Goal: Task Accomplishment & Management: Use online tool/utility

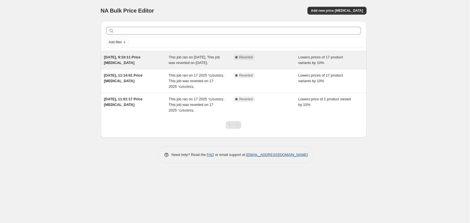
click at [131, 58] on span "[DATE], 9:10:11 Price [MEDICAL_DATA]" at bounding box center [122, 60] width 37 height 10
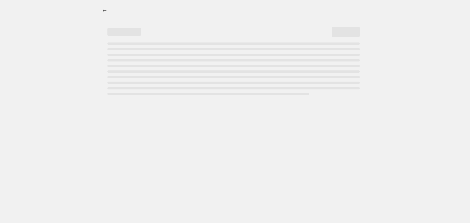
select select "percentage"
select select "vendor"
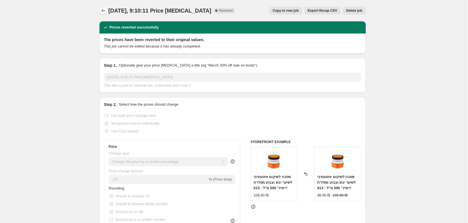
click at [105, 13] on icon "Price change jobs" at bounding box center [104, 11] width 6 height 6
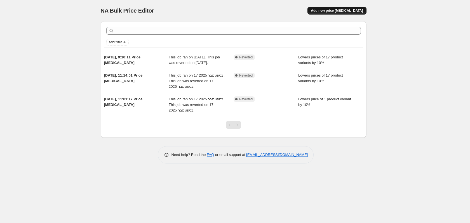
click at [337, 12] on span "Add new price [MEDICAL_DATA]" at bounding box center [337, 10] width 52 height 4
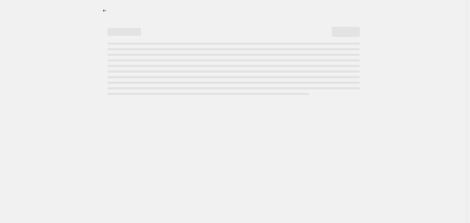
select select "percentage"
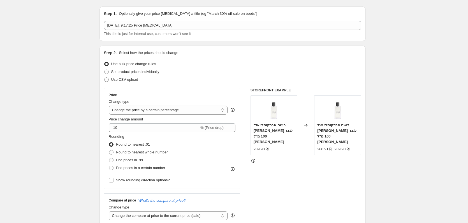
scroll to position [28, 0]
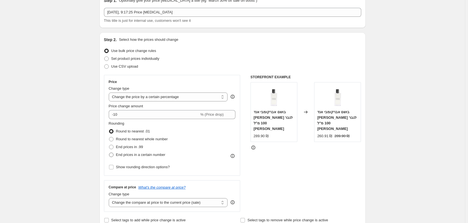
click at [137, 155] on span "End prices in a certain number" at bounding box center [140, 155] width 49 height 4
click at [109, 153] on input "End prices in a certain number" at bounding box center [109, 153] width 0 height 0
radio input "true"
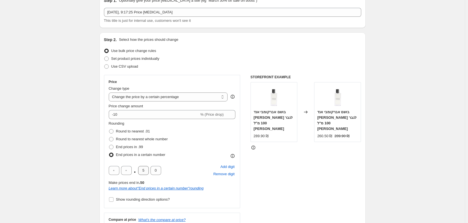
drag, startPoint x: 138, startPoint y: 174, endPoint x: 144, endPoint y: 173, distance: 5.6
click at [144, 173] on div ". 5 0" at bounding box center [135, 170] width 52 height 9
drag, startPoint x: 145, startPoint y: 173, endPoint x: 140, endPoint y: 172, distance: 4.9
click at [143, 173] on input "5" at bounding box center [143, 170] width 11 height 9
type input "9"
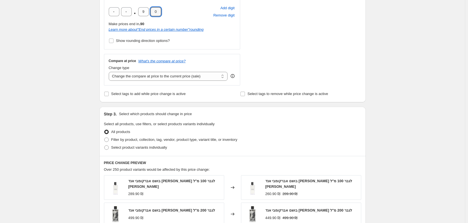
scroll to position [196, 0]
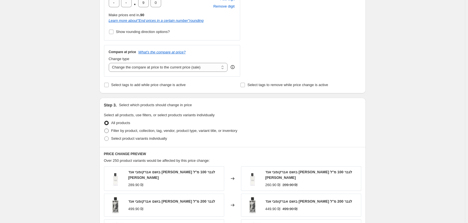
click at [170, 132] on span "Filter by product, collection, tag, vendor, product type, variant title, or inv…" at bounding box center [174, 131] width 126 height 4
click at [104, 129] on input "Filter by product, collection, tag, vendor, product type, variant title, or inv…" at bounding box center [104, 129] width 0 height 0
radio input "true"
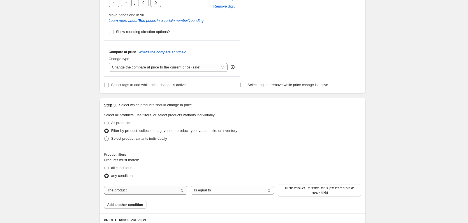
click at [161, 193] on select "The product The product's collection The product's tag The product's vendor The…" at bounding box center [145, 190] width 83 height 9
select select "vendor"
click at [318, 190] on span "אבלון אורגניקס" at bounding box center [319, 189] width 28 height 4
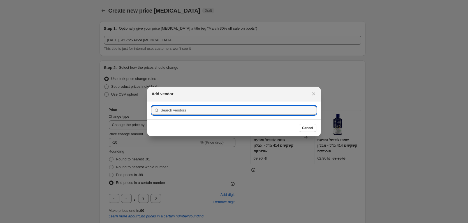
scroll to position [0, 0]
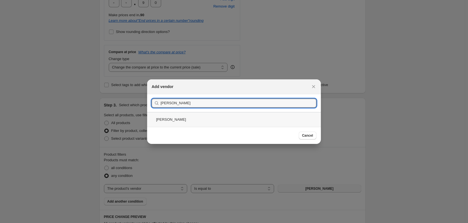
type input "דטס סו"
click at [190, 117] on div "דטס סו" at bounding box center [234, 119] width 174 height 15
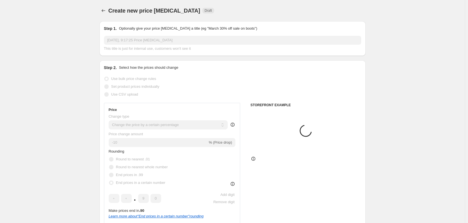
scroll to position [196, 0]
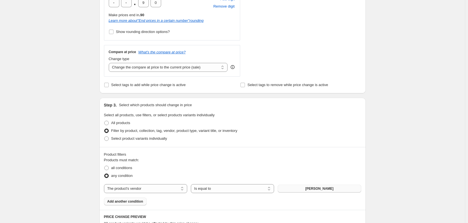
click at [134, 203] on span "Add another condition" at bounding box center [125, 202] width 36 height 4
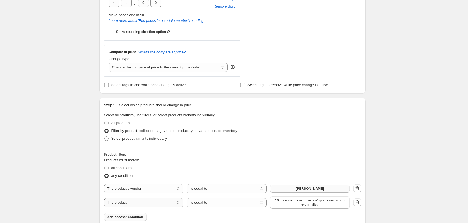
click at [147, 202] on select "The product The product's collection The product's tag The product's vendor The…" at bounding box center [144, 203] width 80 height 9
select select "vendor"
click at [303, 202] on span "אבלון אורגניקס" at bounding box center [309, 201] width 28 height 4
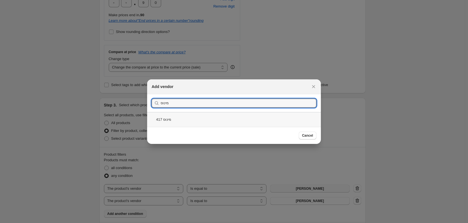
type input "מינוס"
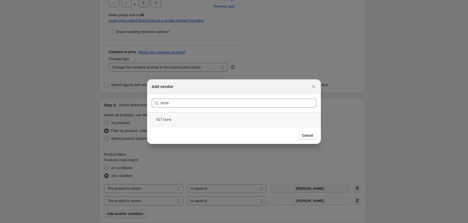
click at [299, 120] on div "מינוס 417" at bounding box center [234, 119] width 174 height 15
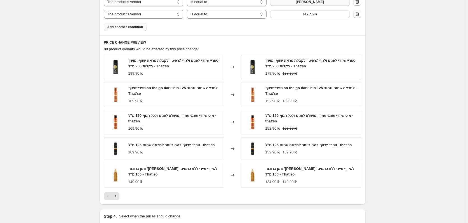
scroll to position [448, 0]
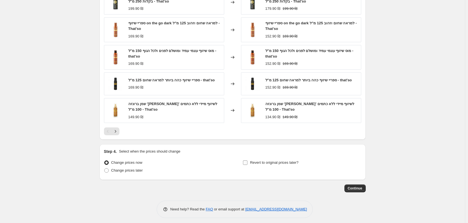
click at [262, 165] on span "Revert to original prices later?" at bounding box center [274, 163] width 48 height 4
click at [247, 165] on input "Revert to original prices later?" at bounding box center [245, 163] width 4 height 4
checkbox input "true"
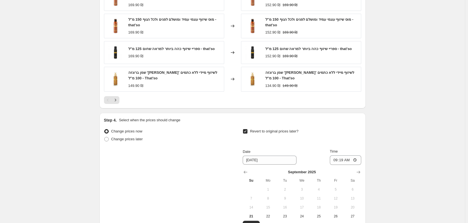
scroll to position [504, 0]
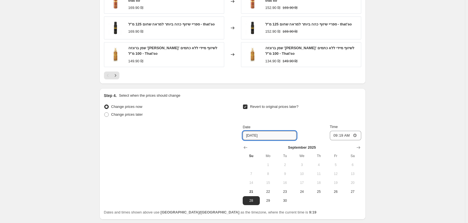
click at [279, 138] on input "9/28/2025" at bounding box center [270, 135] width 54 height 9
click at [282, 137] on input "9/28/2025" at bounding box center [270, 135] width 54 height 9
click at [276, 137] on input "9/28/2025" at bounding box center [270, 135] width 54 height 9
click at [264, 137] on input "9/28/2025" at bounding box center [270, 135] width 54 height 9
click at [247, 151] on icon "Show previous month, August 2025" at bounding box center [246, 148] width 6 height 6
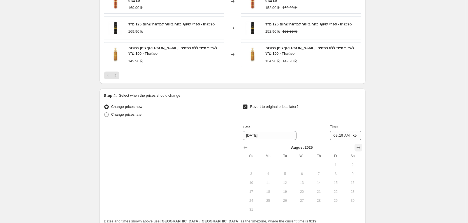
click at [358, 149] on icon "Show next month, September 2025" at bounding box center [358, 148] width 6 height 6
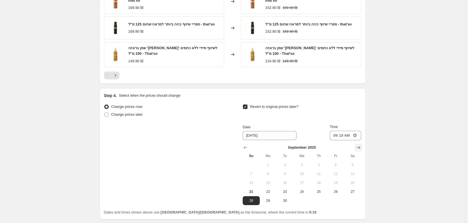
click at [358, 149] on icon "Show next month, October 2025" at bounding box center [358, 148] width 6 height 6
click at [303, 162] on button "1" at bounding box center [301, 165] width 17 height 9
type input "[DATE]"
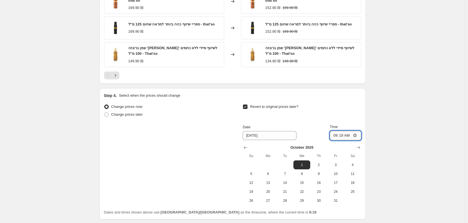
click at [354, 135] on input "09:19" at bounding box center [345, 136] width 31 height 10
click at [351, 135] on input "09:19" at bounding box center [345, 136] width 31 height 10
click at [354, 136] on input "09:19" at bounding box center [345, 136] width 31 height 10
click at [341, 136] on input "09:19" at bounding box center [345, 136] width 31 height 10
type input "08:30"
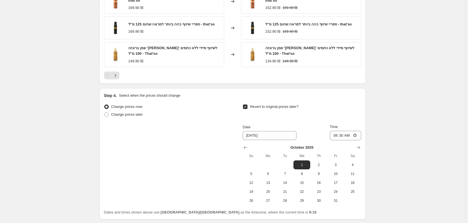
click at [349, 118] on div "Revert to original prices later?" at bounding box center [302, 111] width 118 height 17
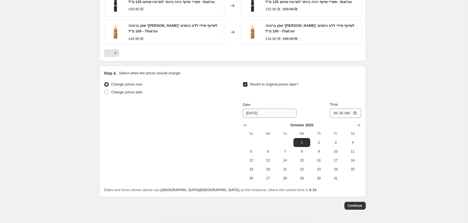
scroll to position [547, 0]
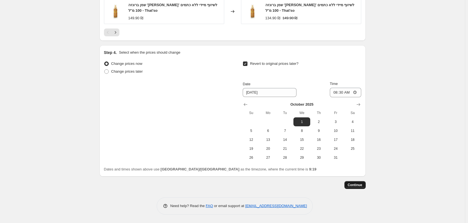
click at [357, 184] on span "Continue" at bounding box center [355, 185] width 15 height 4
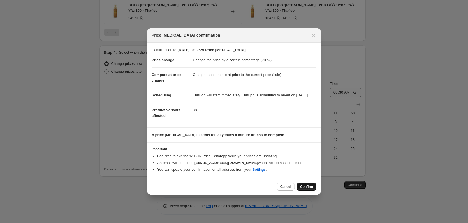
click at [305, 189] on span "Confirm" at bounding box center [306, 187] width 13 height 4
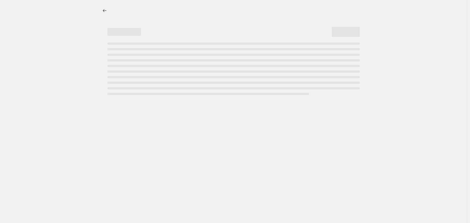
select select "percentage"
select select "vendor"
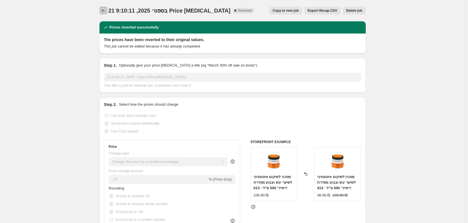
click at [107, 8] on button "Price change jobs" at bounding box center [103, 11] width 8 height 8
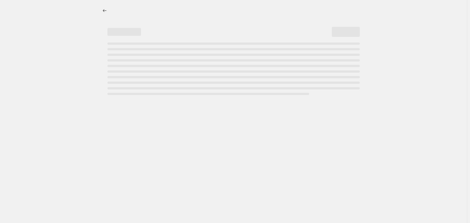
select select "percentage"
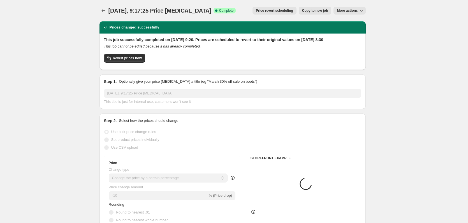
select select "vendor"
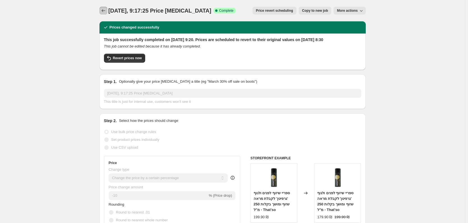
click at [102, 13] on icon "Price change jobs" at bounding box center [104, 11] width 6 height 6
